Goal: Information Seeking & Learning: Learn about a topic

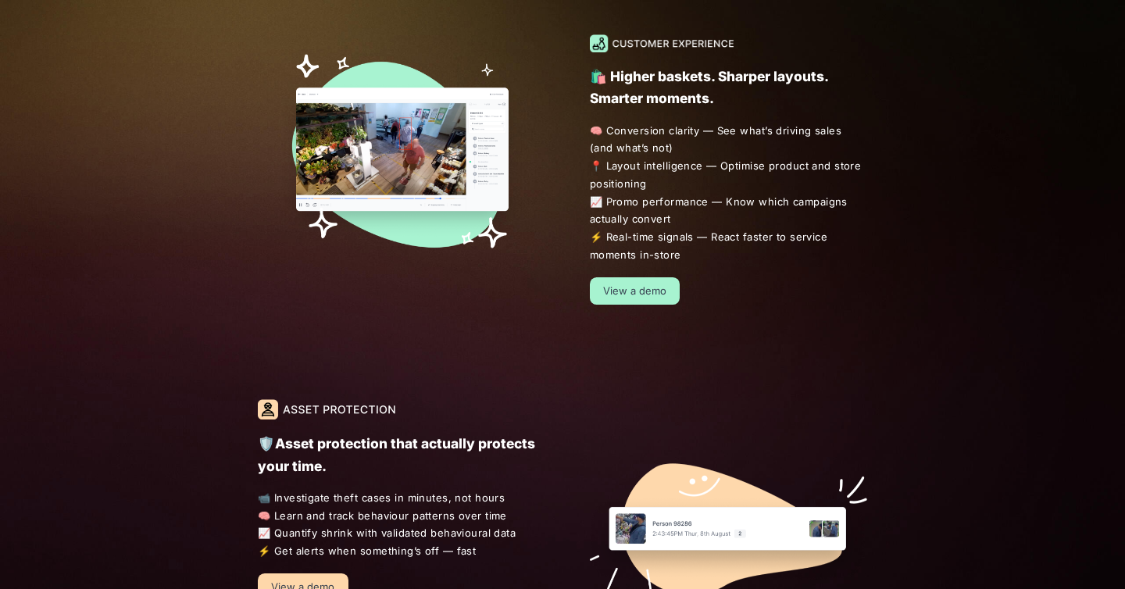
scroll to position [1041, 0]
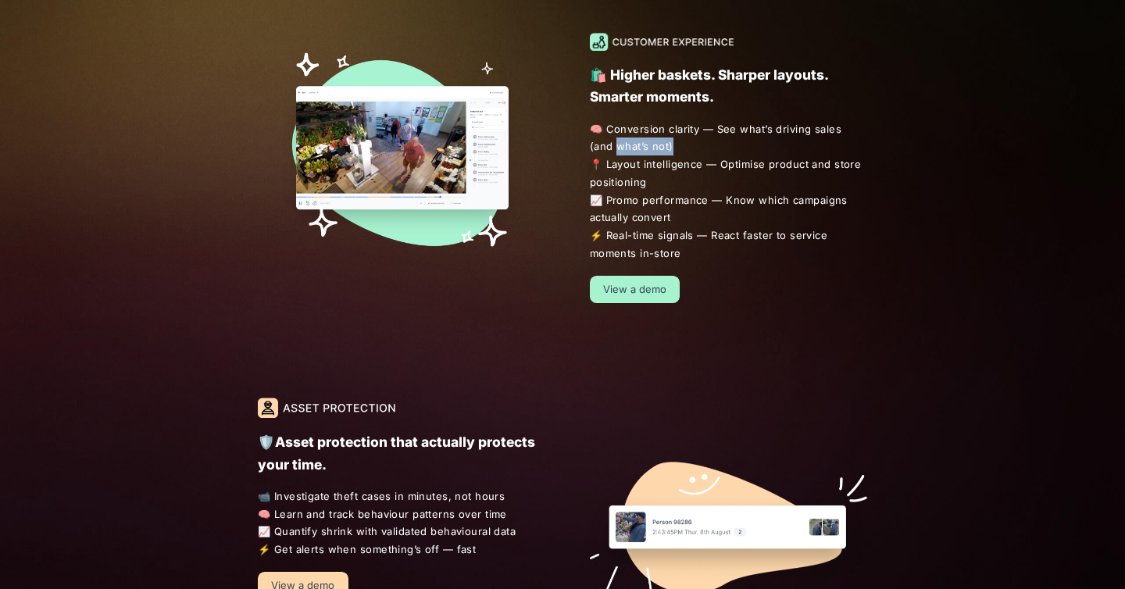
drag, startPoint x: 591, startPoint y: 145, endPoint x: 663, endPoint y: 147, distance: 71.9
click at [663, 147] on span "🧠 Conversion clarity — See what’s driving sales (and what’s not) 📍 Layout intel…" at bounding box center [729, 191] width 278 height 142
click at [705, 174] on span "🧠 Conversion clarity — See what’s driving sales (and what’s not) 📍 Layout intel…" at bounding box center [729, 191] width 278 height 142
drag, startPoint x: 720, startPoint y: 163, endPoint x: 777, endPoint y: 189, distance: 62.9
click at [777, 189] on span "🧠 Conversion clarity — See what’s driving sales (and what’s not) 📍 Layout intel…" at bounding box center [729, 191] width 278 height 142
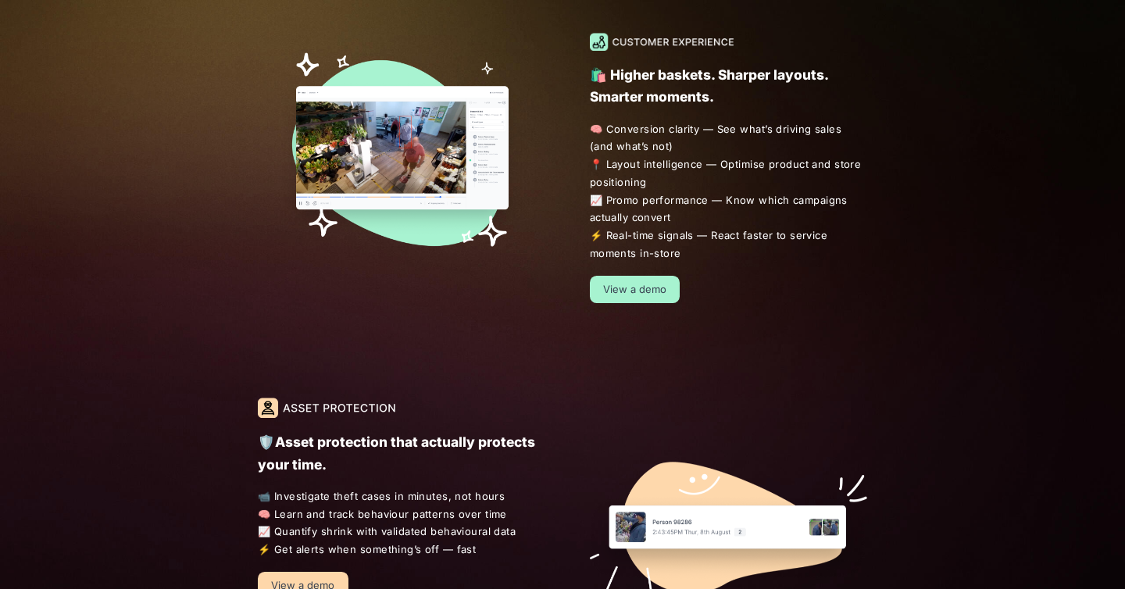
click at [802, 209] on span "🧠 Conversion clarity — See what’s driving sales (and what’s not) 📍 Layout intel…" at bounding box center [729, 191] width 278 height 142
drag, startPoint x: 602, startPoint y: 204, endPoint x: 696, endPoint y: 227, distance: 96.5
click at [696, 227] on span "🧠 Conversion clarity — See what’s driving sales (and what’s not) 📍 Layout intel…" at bounding box center [729, 191] width 278 height 142
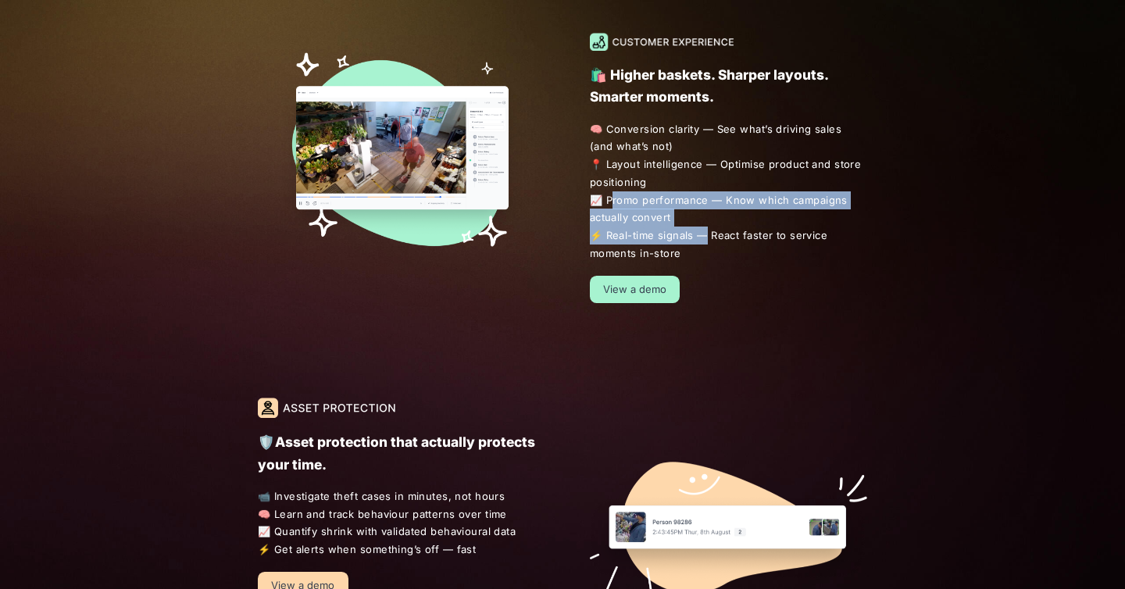
click at [635, 216] on span "🧠 Conversion clarity — See what’s driving sales (and what’s not) 📍 Layout intel…" at bounding box center [729, 191] width 278 height 142
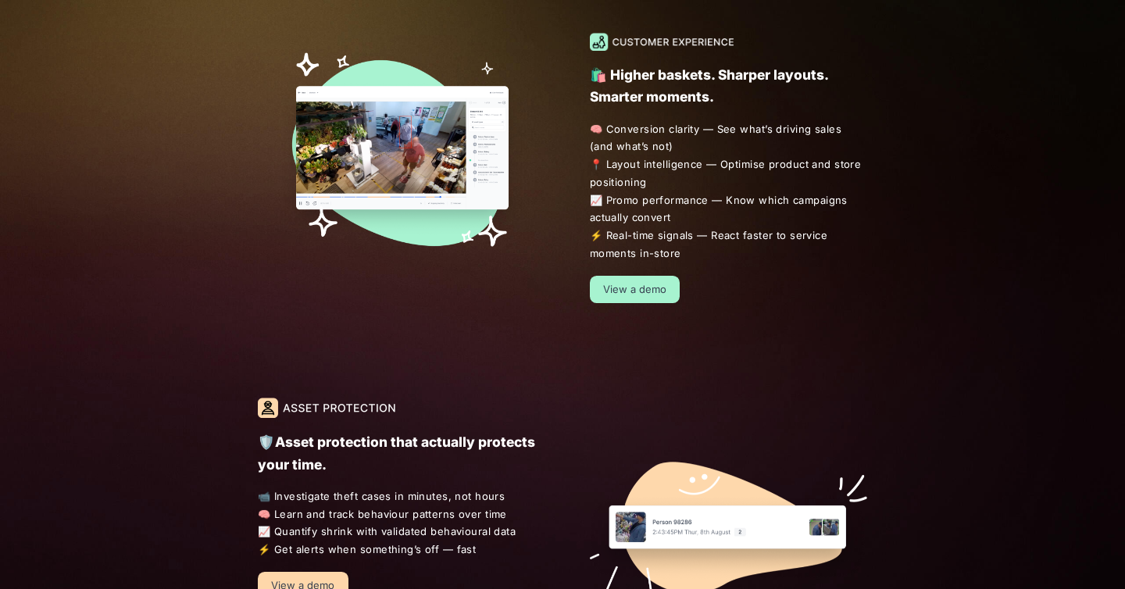
drag, startPoint x: 603, startPoint y: 198, endPoint x: 679, endPoint y: 211, distance: 76.9
click at [679, 211] on span "🧠 Conversion clarity — See what’s driving sales (and what’s not) 📍 Layout intel…" at bounding box center [729, 191] width 278 height 142
click at [656, 218] on span "🧠 Conversion clarity — See what’s driving sales (and what’s not) 📍 Layout intel…" at bounding box center [729, 191] width 278 height 142
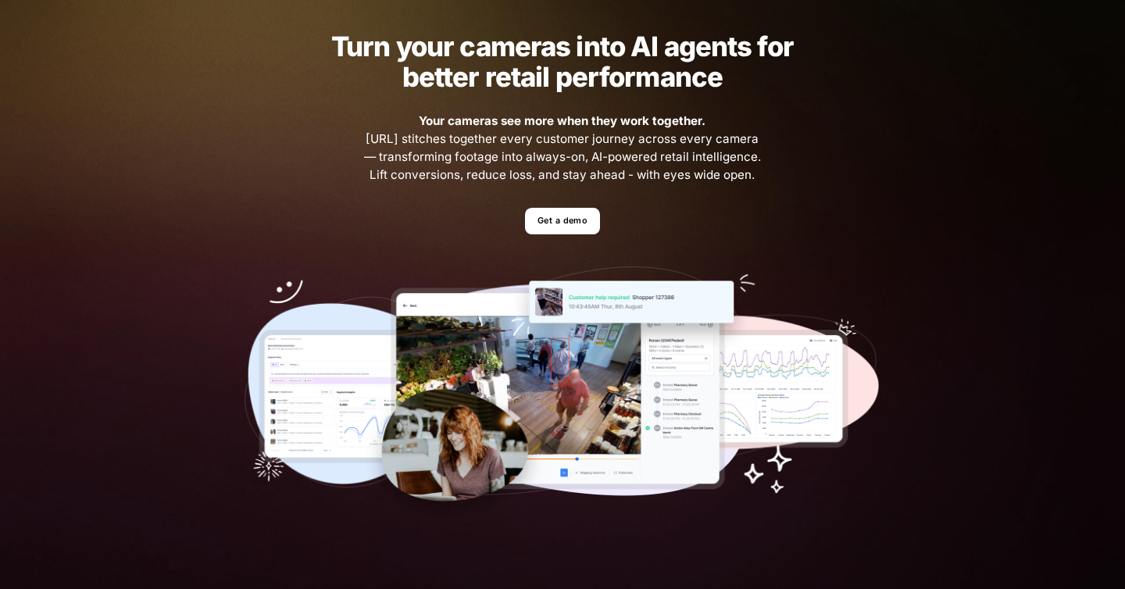
scroll to position [0, 0]
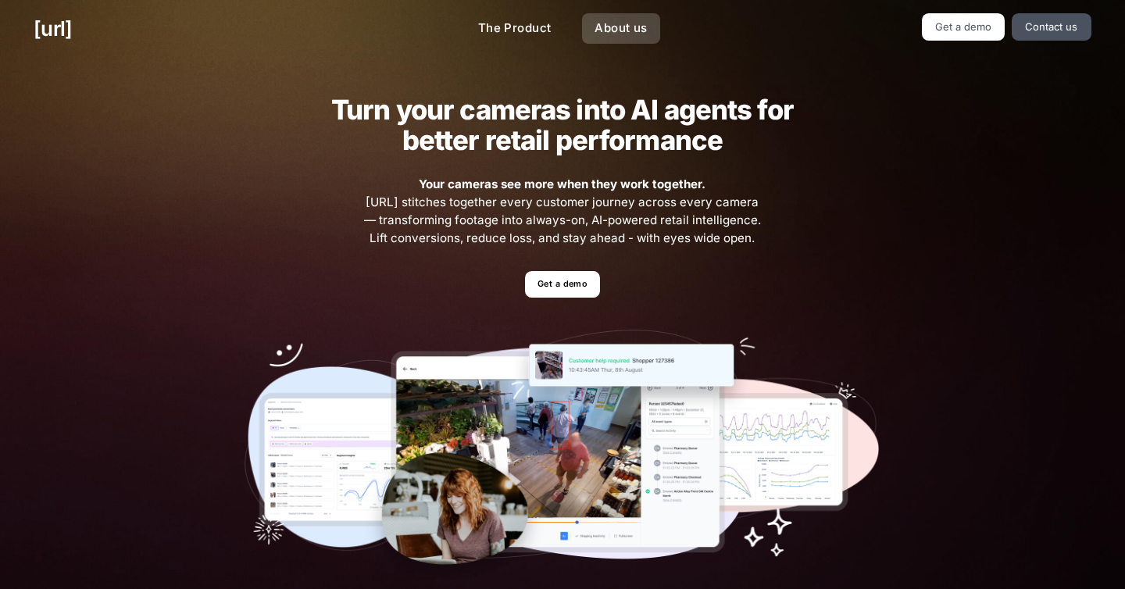
click at [606, 27] on link "About us" at bounding box center [620, 28] width 77 height 30
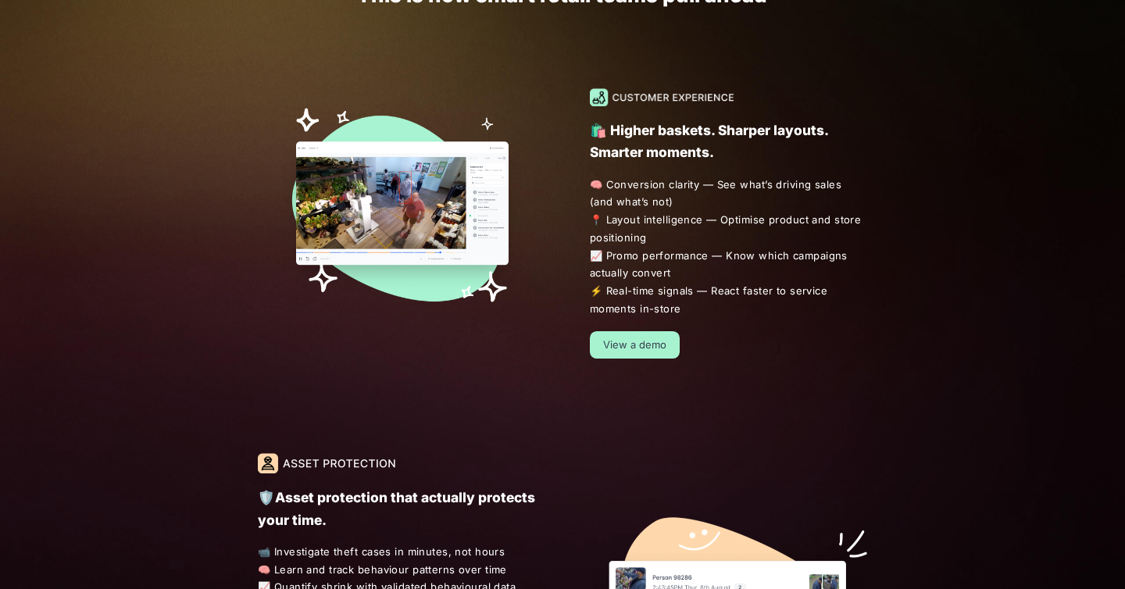
scroll to position [578, 0]
